Goal: Use online tool/utility: Use online tool/utility

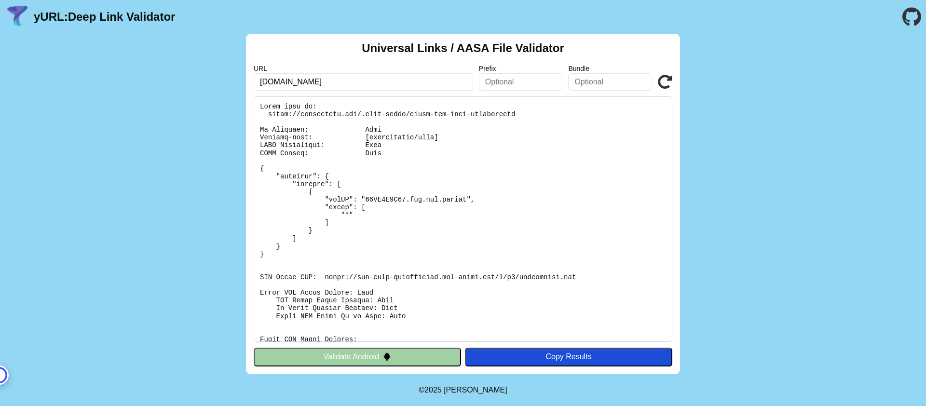
click at [326, 83] on input "[DOMAIN_NAME]" at bounding box center [364, 81] width 220 height 17
click at [326, 83] on input "coinzycash.com" at bounding box center [364, 81] width 220 height 17
paste input "savebucks.onelink.me"
type input "savebucks.onelink.me"
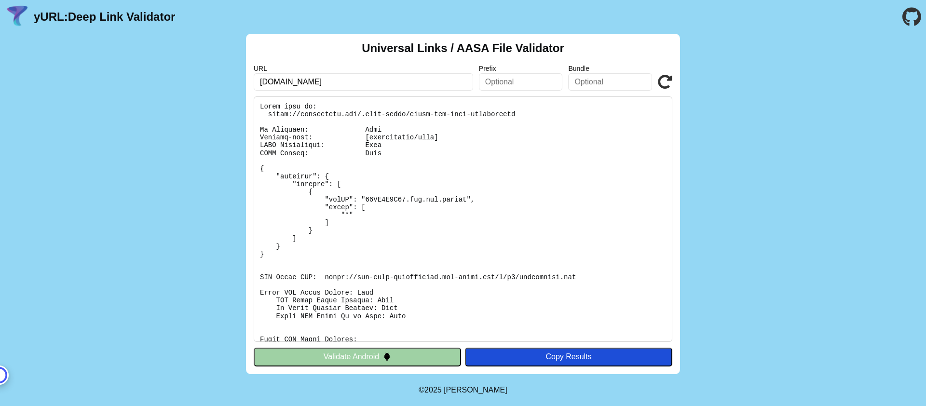
click button "Validate" at bounding box center [0, 0] width 0 height 0
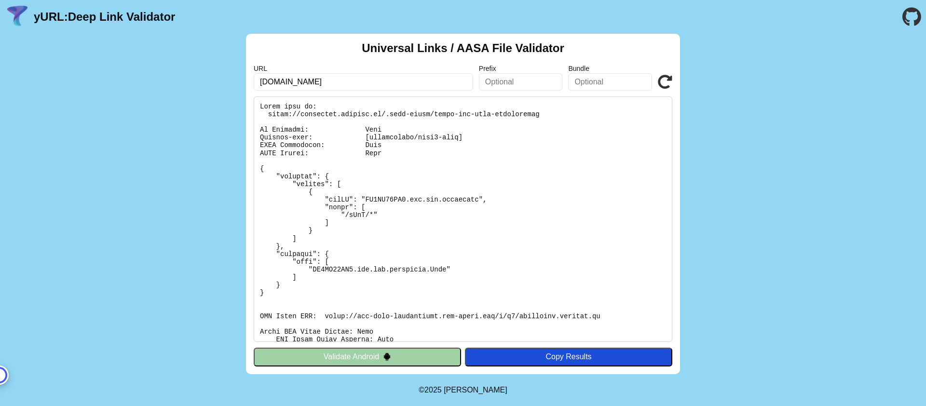
click at [356, 80] on input "[DOMAIN_NAME]" at bounding box center [364, 81] width 220 height 17
drag, startPoint x: 300, startPoint y: 83, endPoint x: 369, endPoint y: 82, distance: 68.5
click at [369, 82] on input "[DOMAIN_NAME]" at bounding box center [364, 81] width 220 height 17
type input "savebucks.app"
click button "Validate" at bounding box center [0, 0] width 0 height 0
